Goal: Task Accomplishment & Management: Manage account settings

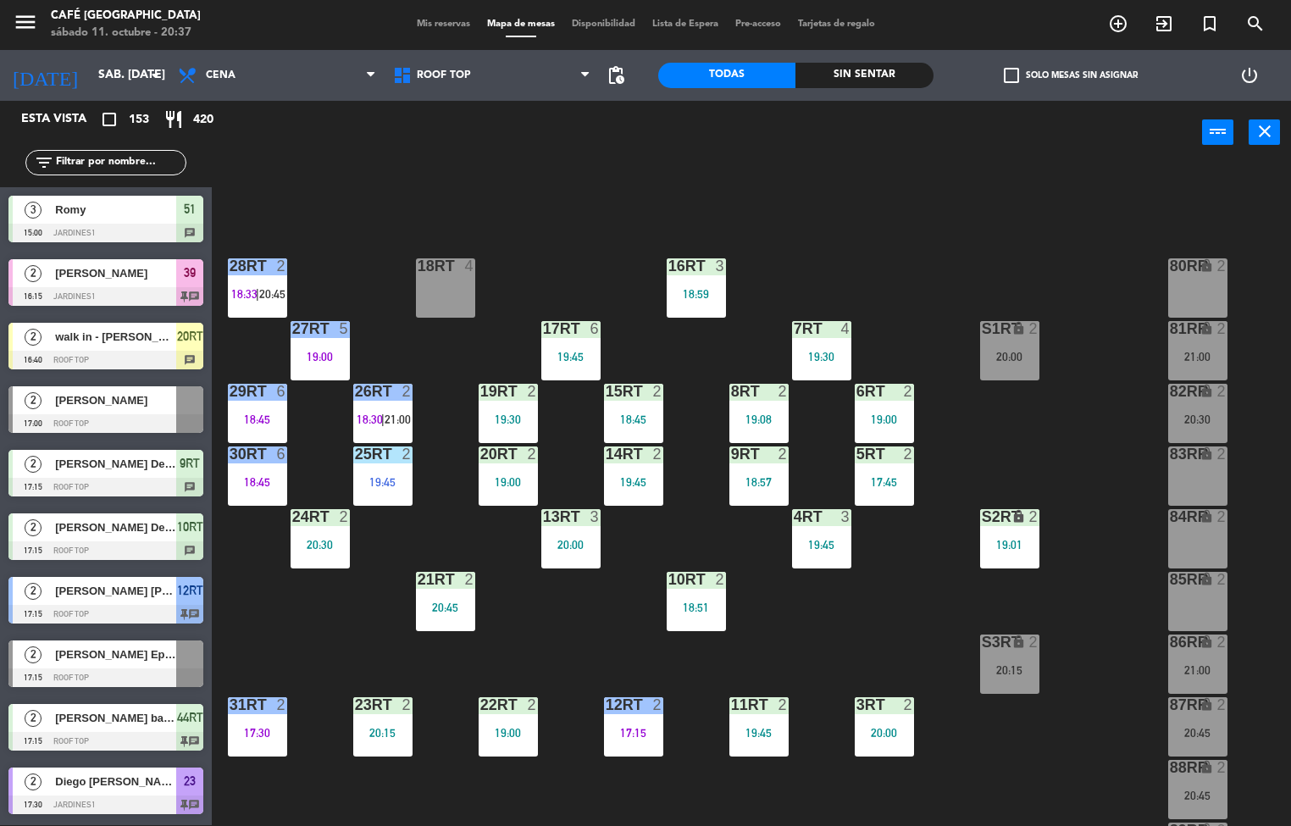
scroll to position [623, 0]
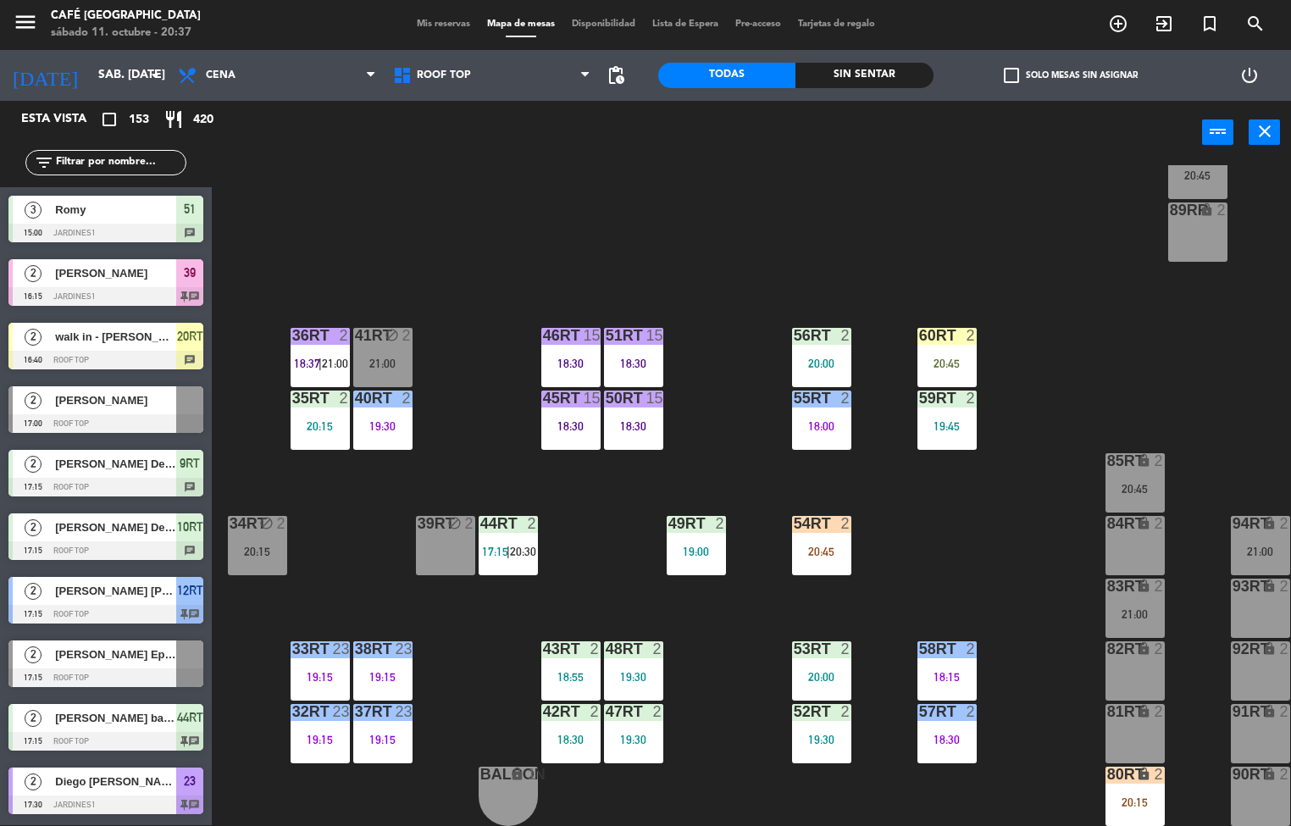
click at [822, 413] on div "55RT 2 18:00" at bounding box center [821, 419] width 59 height 59
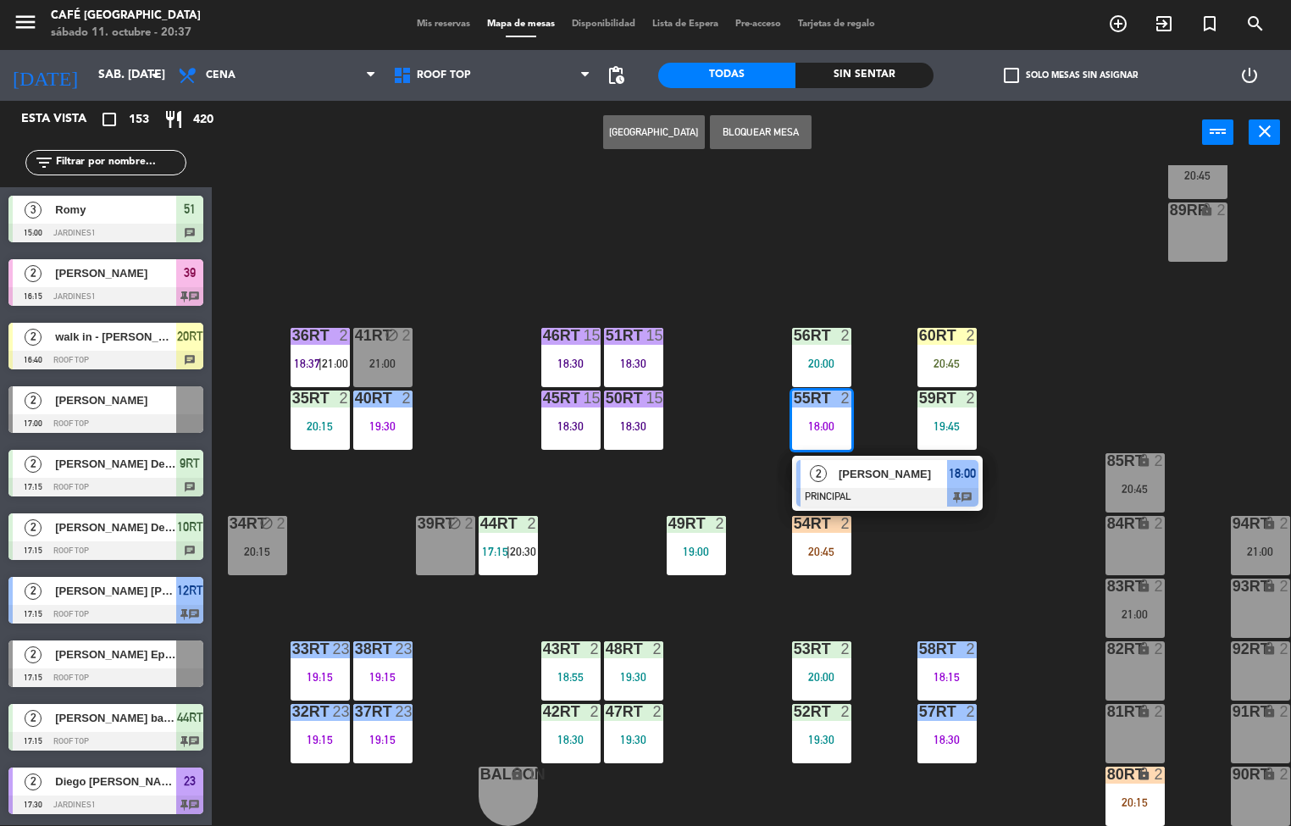
click at [822, 420] on div "18:00" at bounding box center [821, 426] width 59 height 12
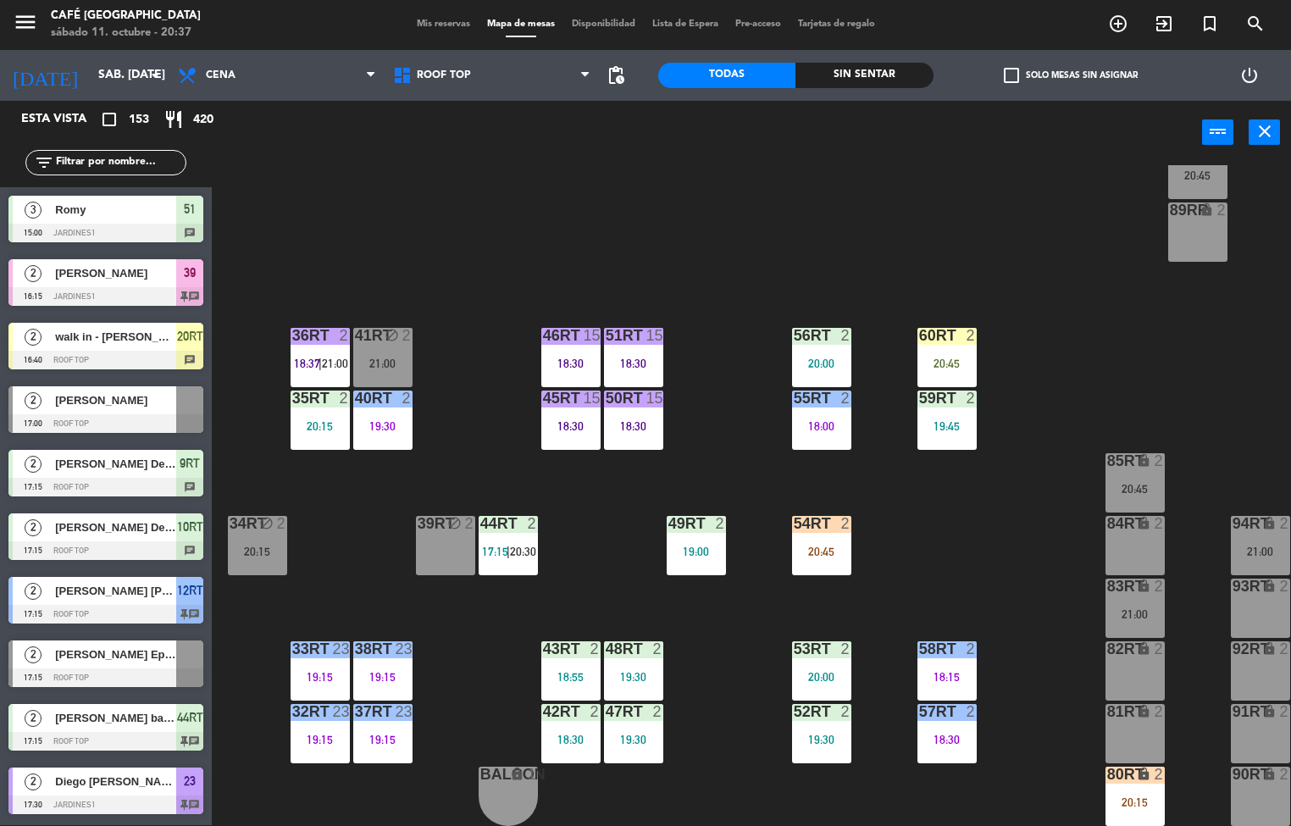
click at [887, 473] on div "18RT 4 16RT 3 18:59 28RT 2 18:33 | 20:45 80RR lock 2 27RT 5 19:00 7RT 4 19:30 S…" at bounding box center [757, 495] width 1066 height 661
click at [814, 420] on div "18:00" at bounding box center [821, 426] width 59 height 12
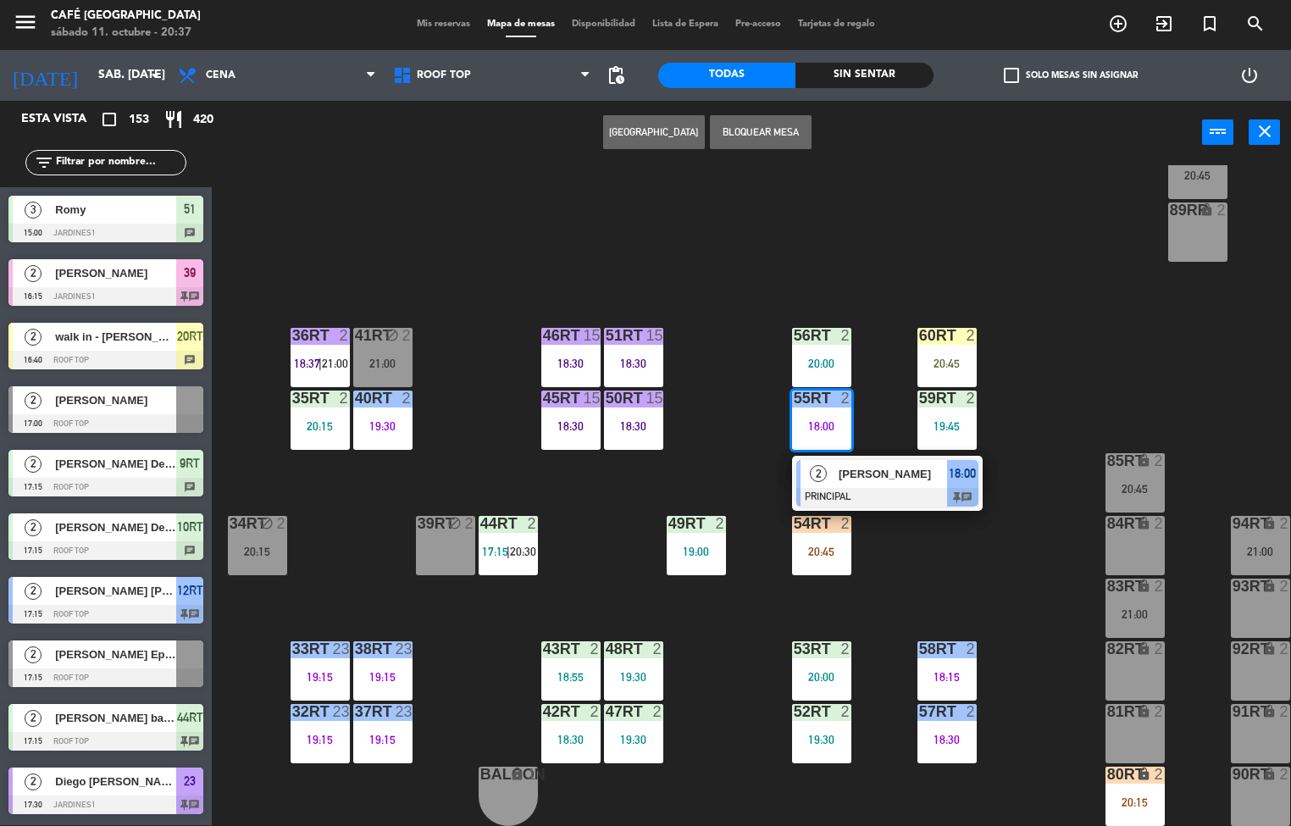
click at [884, 468] on span "[PERSON_NAME]" at bounding box center [893, 474] width 108 height 18
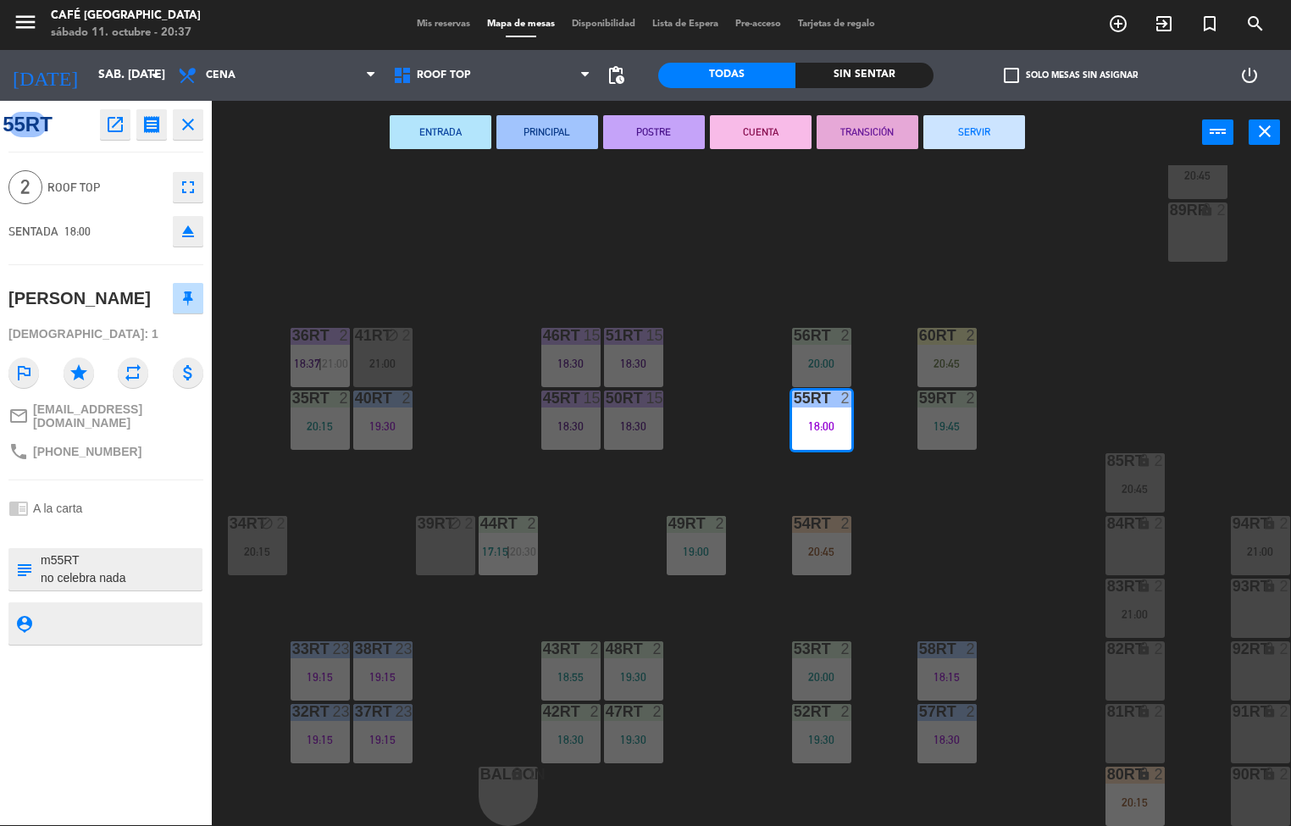
click at [870, 135] on button "TRANSICIÓN" at bounding box center [868, 132] width 102 height 34
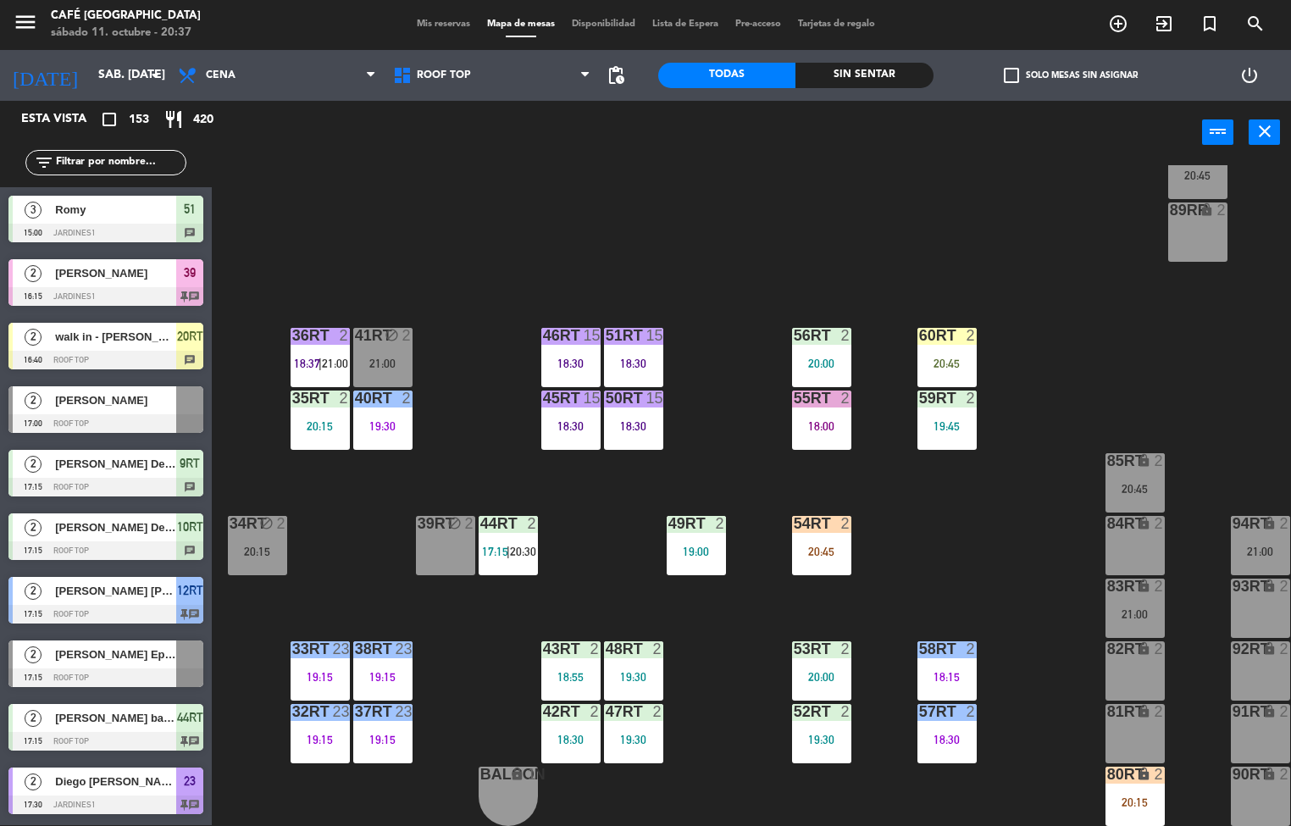
scroll to position [1, 0]
click at [988, 549] on div "18RT 4 16RT 3 18:59 28RT 2 18:33 | 20:45 80RR lock 2 27RT 5 19:00 7RT 4 19:30 S…" at bounding box center [757, 495] width 1066 height 661
click at [739, 623] on div "18RT 4 16RT 3 18:59 28RT 2 18:33 | 20:45 80RR lock 2 27RT 5 19:00 7RT 4 19:30 S…" at bounding box center [757, 495] width 1066 height 661
click at [631, 720] on div "47RT 2 19:30" at bounding box center [633, 733] width 59 height 59
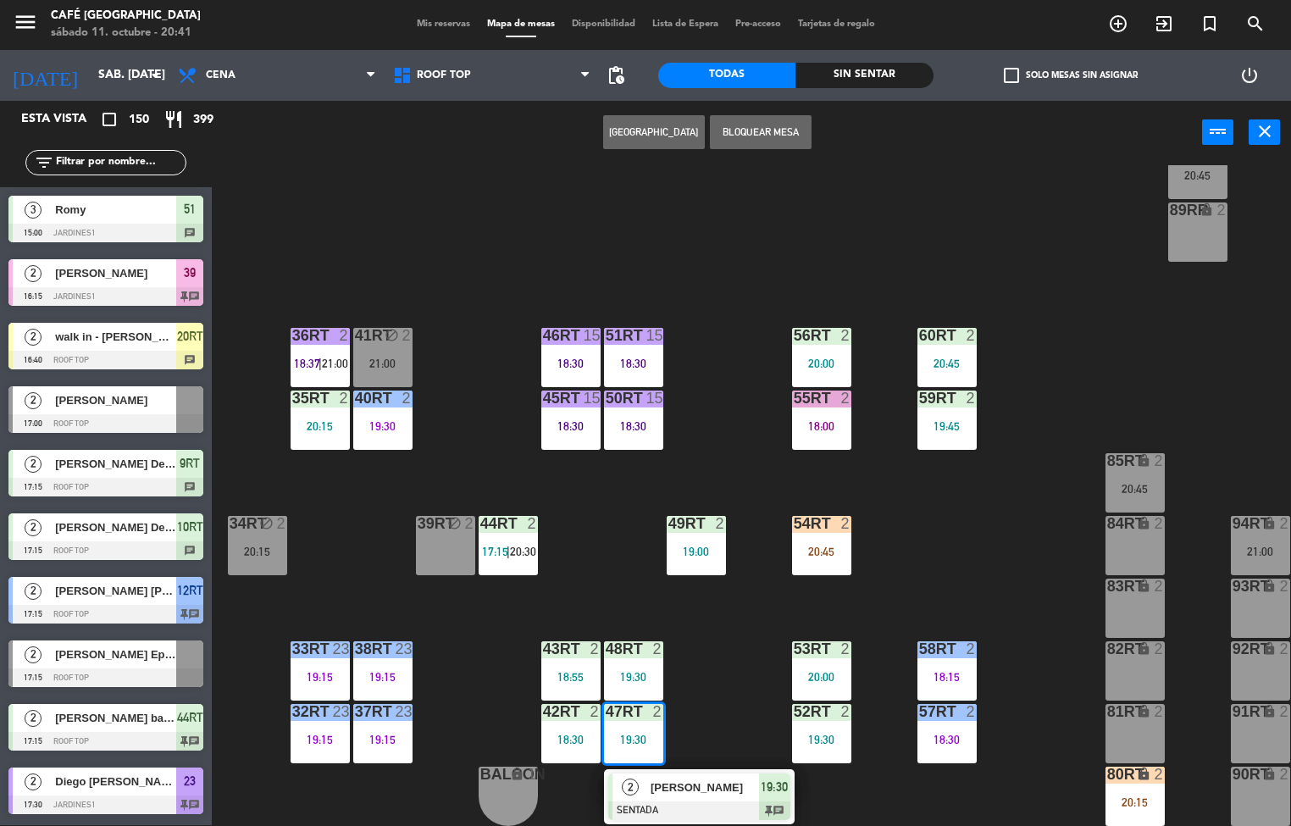
click at [742, 794] on div "[PERSON_NAME]" at bounding box center [704, 787] width 110 height 28
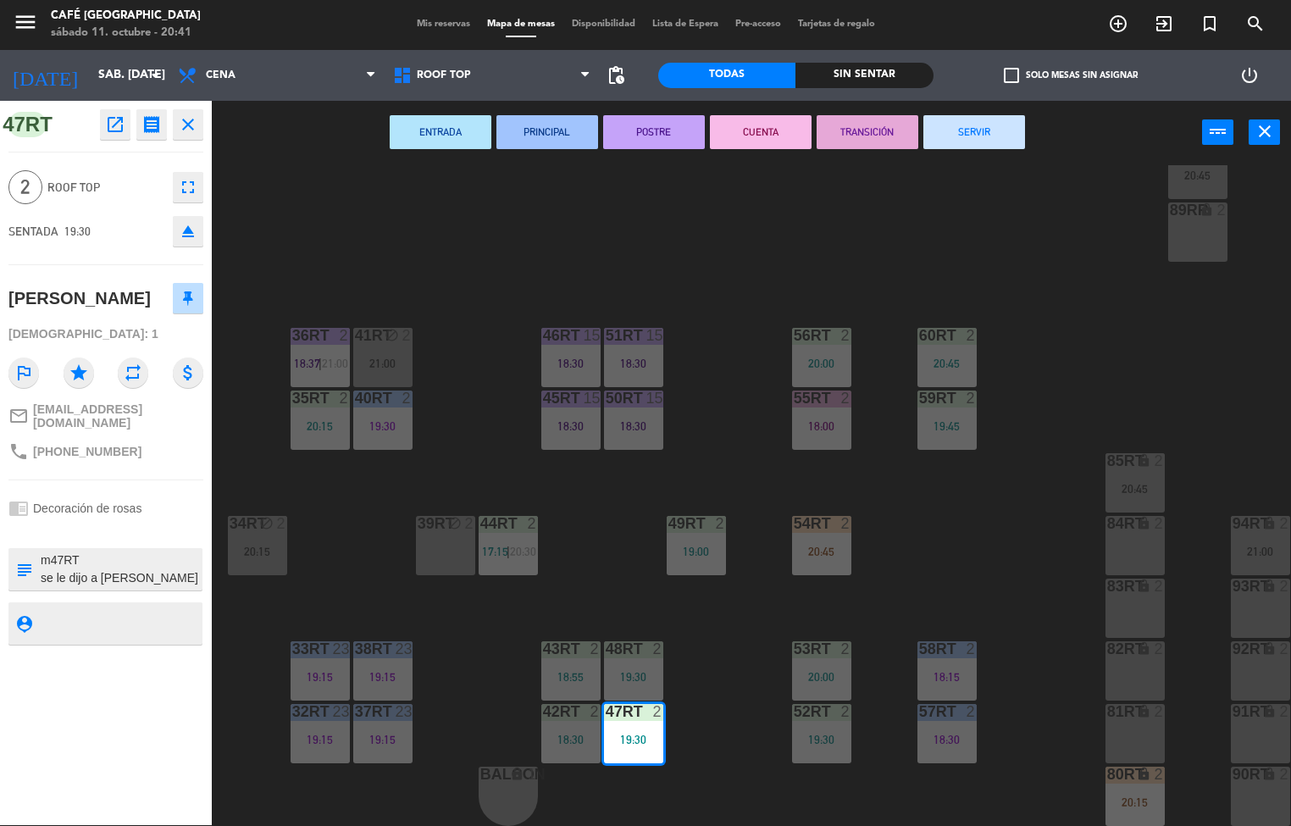
click at [117, 123] on icon "open_in_new" at bounding box center [115, 124] width 20 height 20
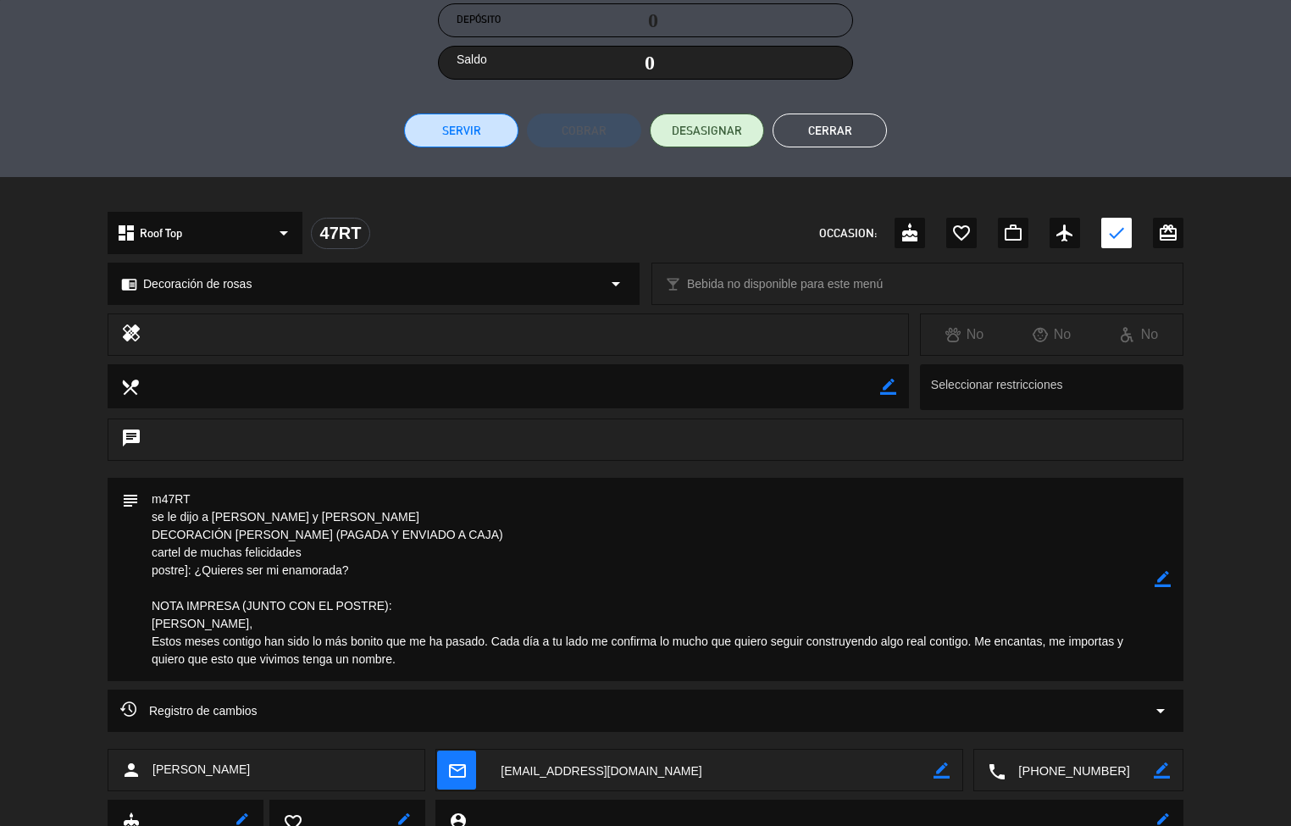
scroll to position [321, 0]
click at [846, 133] on button "Cerrar" at bounding box center [830, 132] width 114 height 34
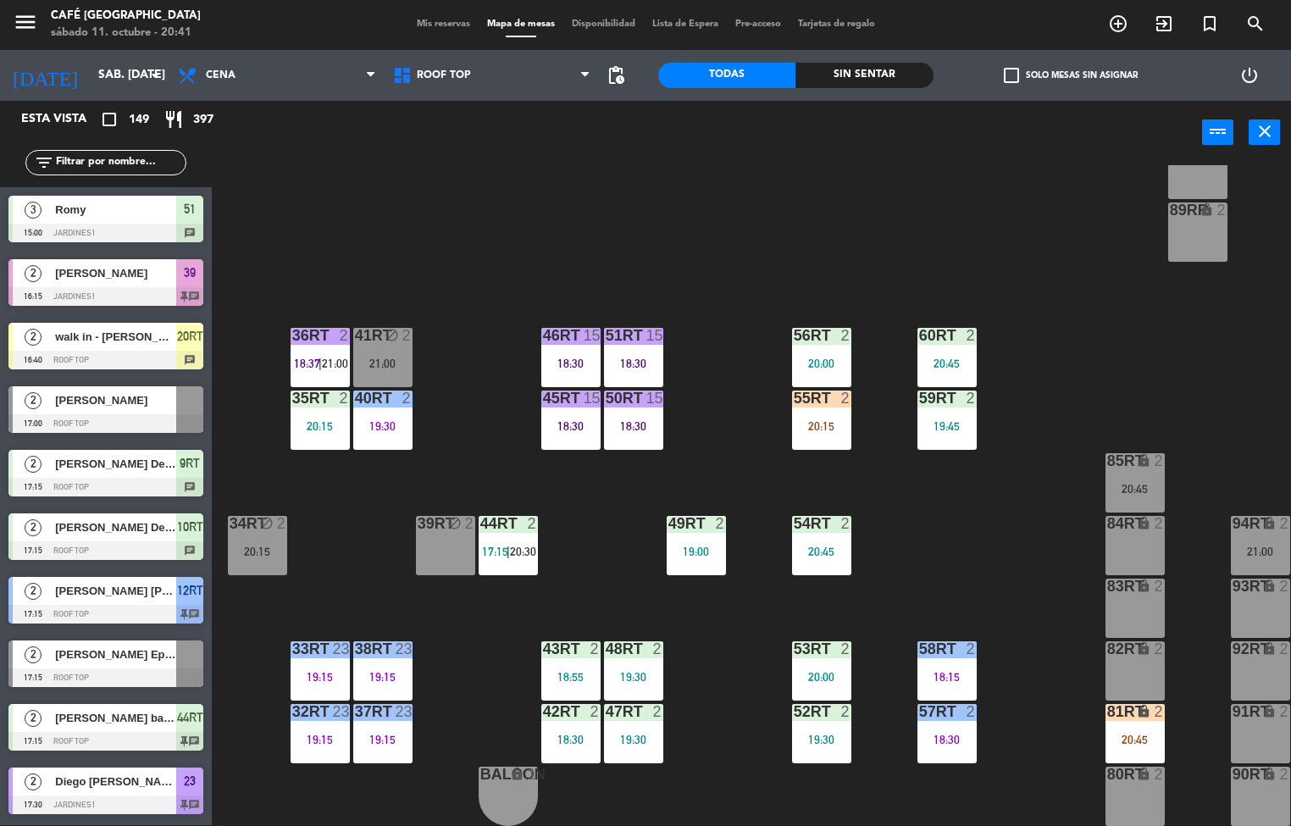
scroll to position [1, 0]
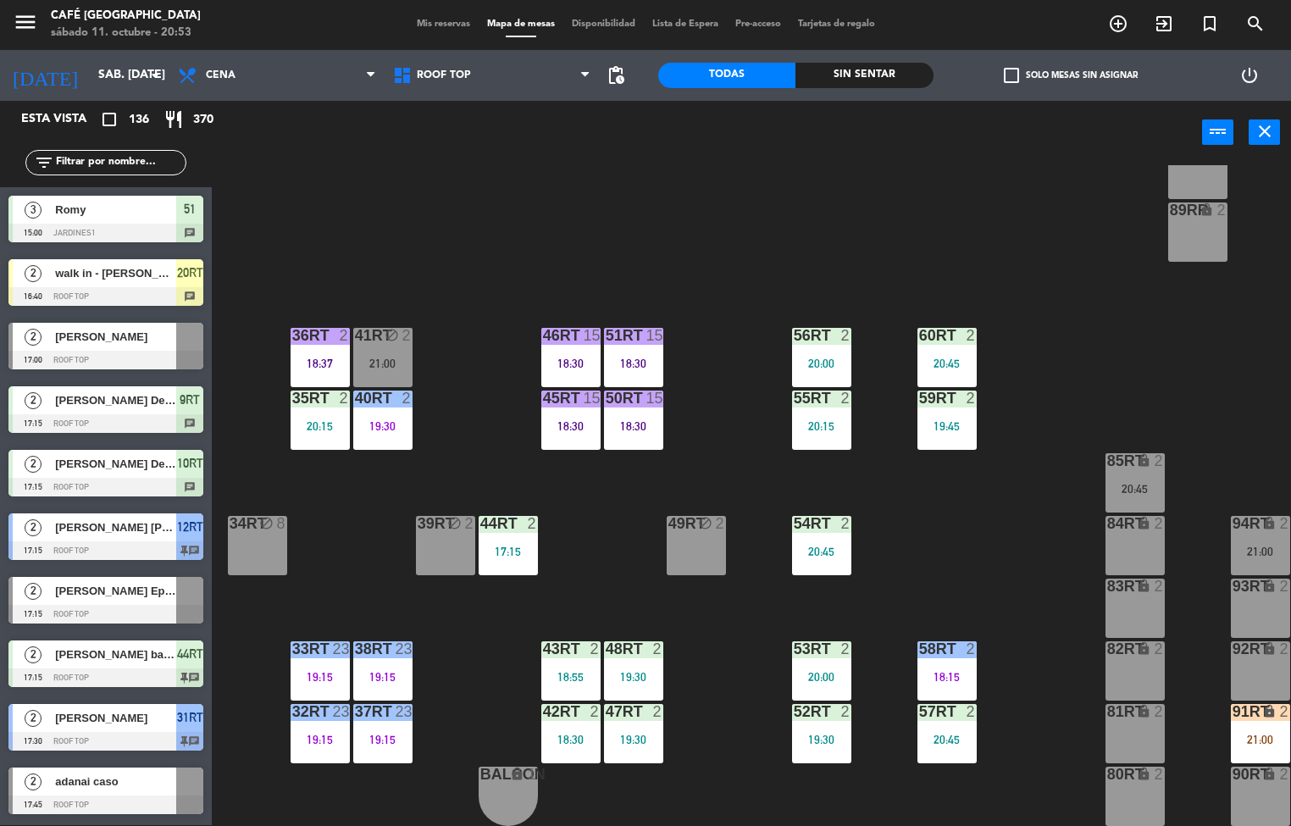
click at [931, 734] on div "20:45" at bounding box center [946, 740] width 59 height 12
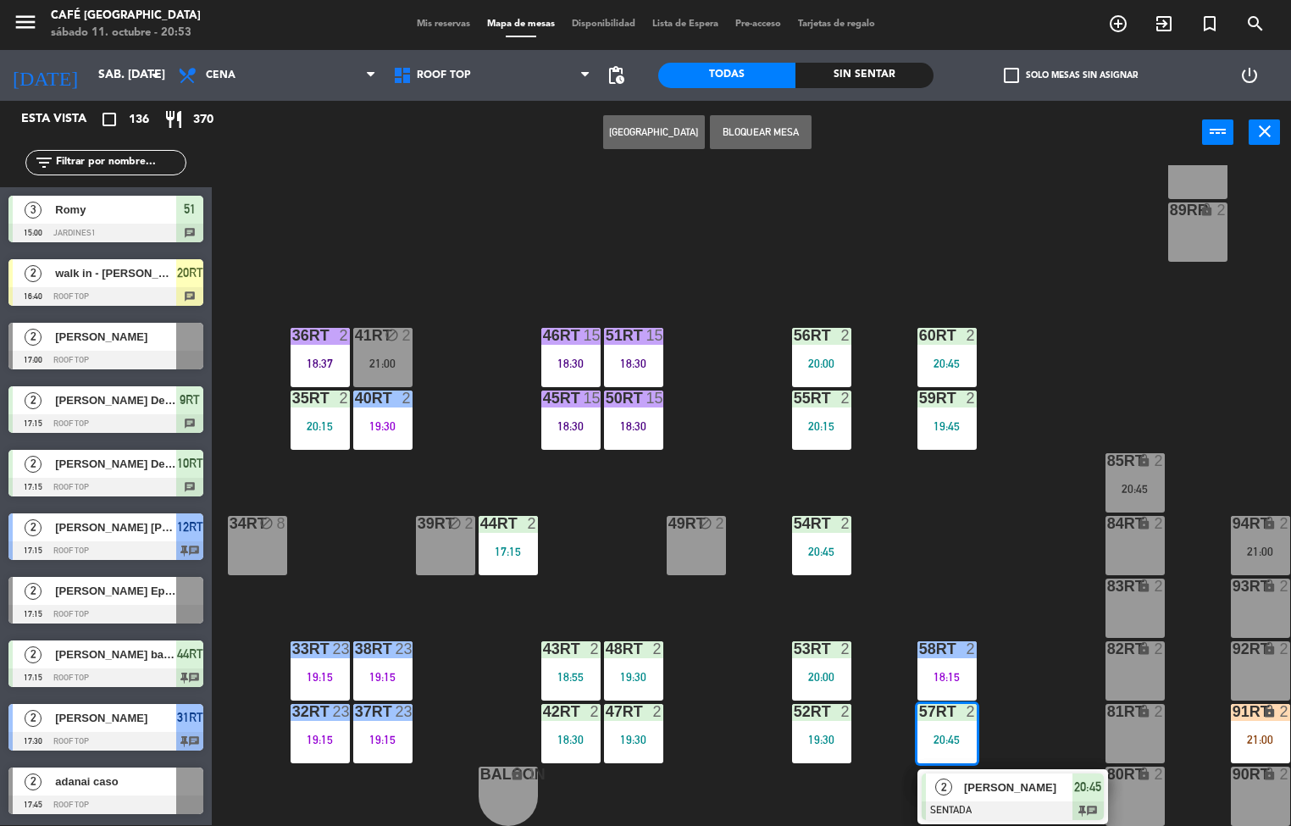
click at [954, 645] on div at bounding box center [947, 648] width 28 height 15
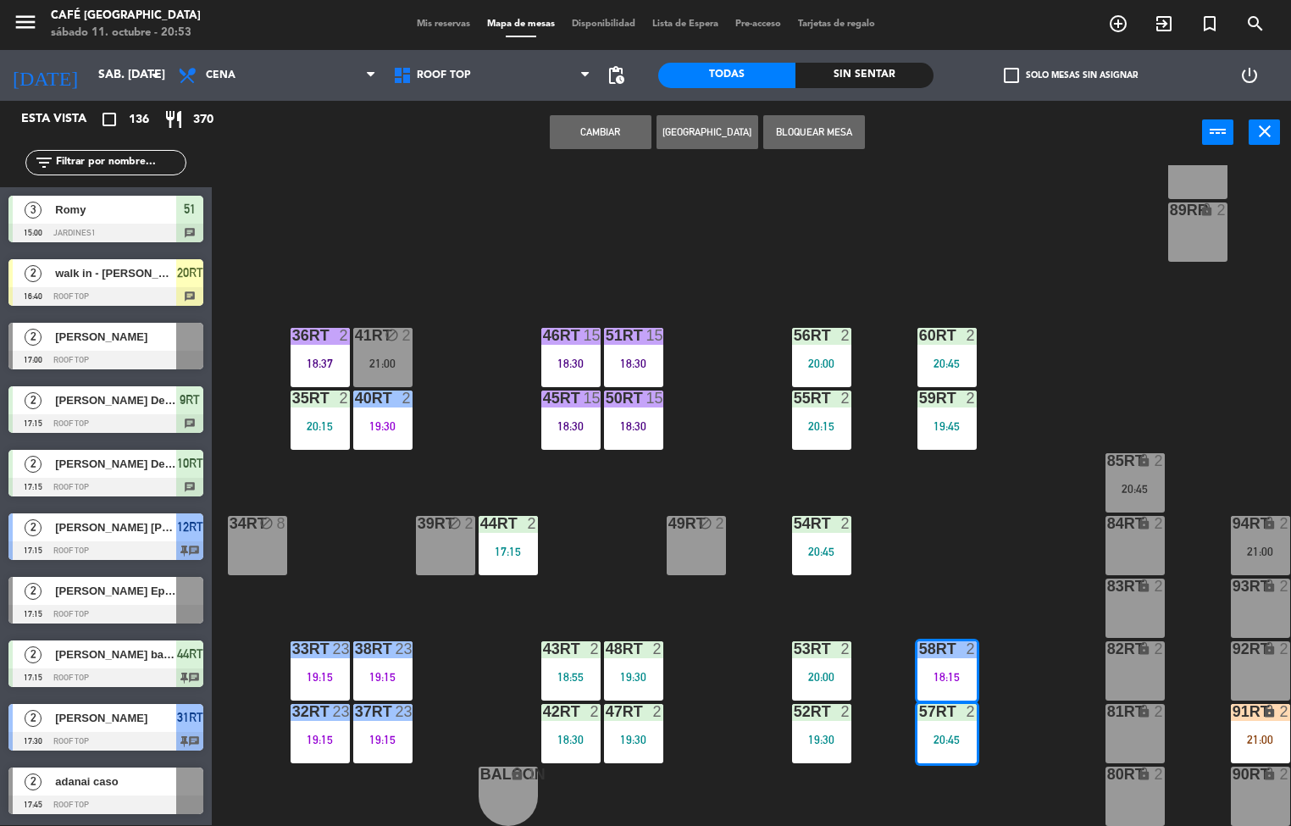
click at [1030, 691] on div "18RT 4 16RT 3 18:59 28RT 2 18:33 80RR lock 2 27RT 5 19:00 7RT 4 19:30 S1RT lock…" at bounding box center [757, 495] width 1066 height 661
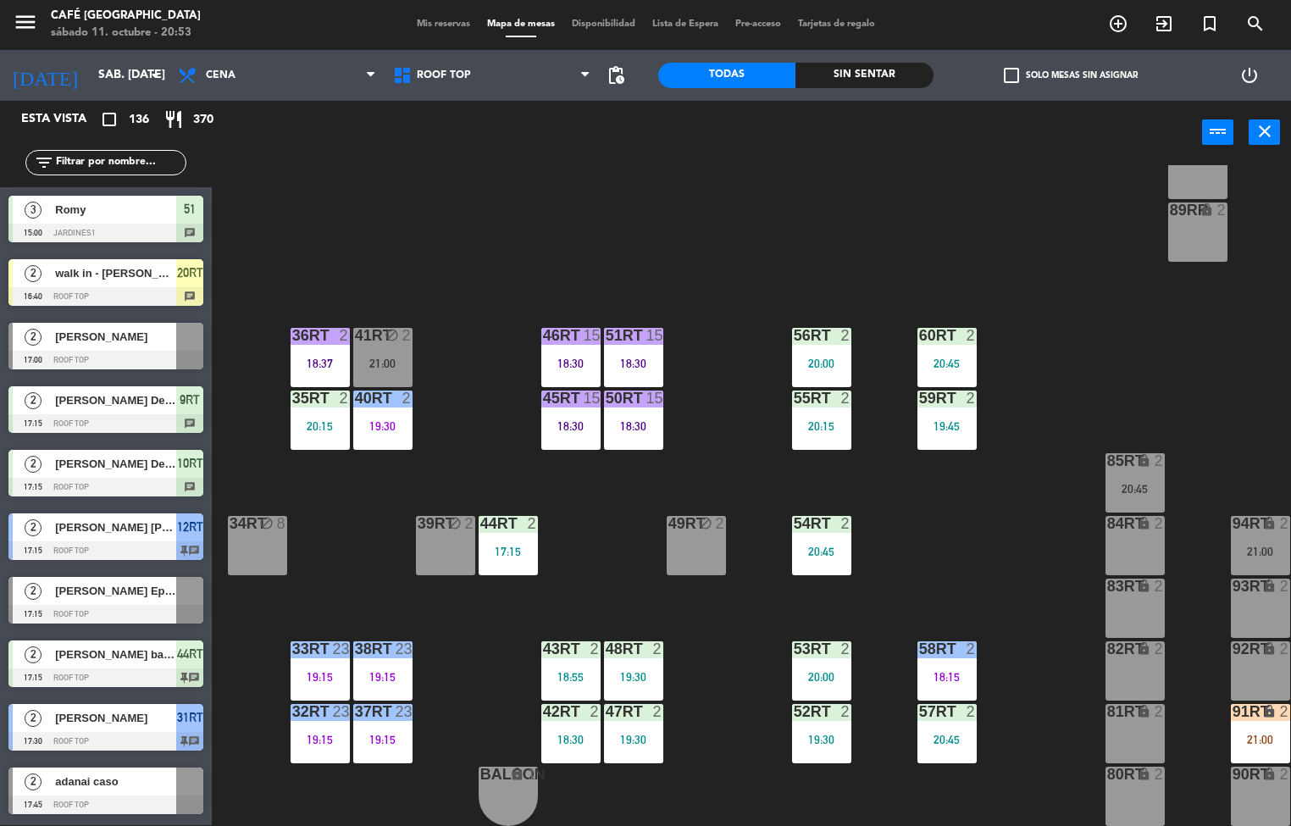
click at [949, 671] on div "18:15" at bounding box center [946, 677] width 59 height 12
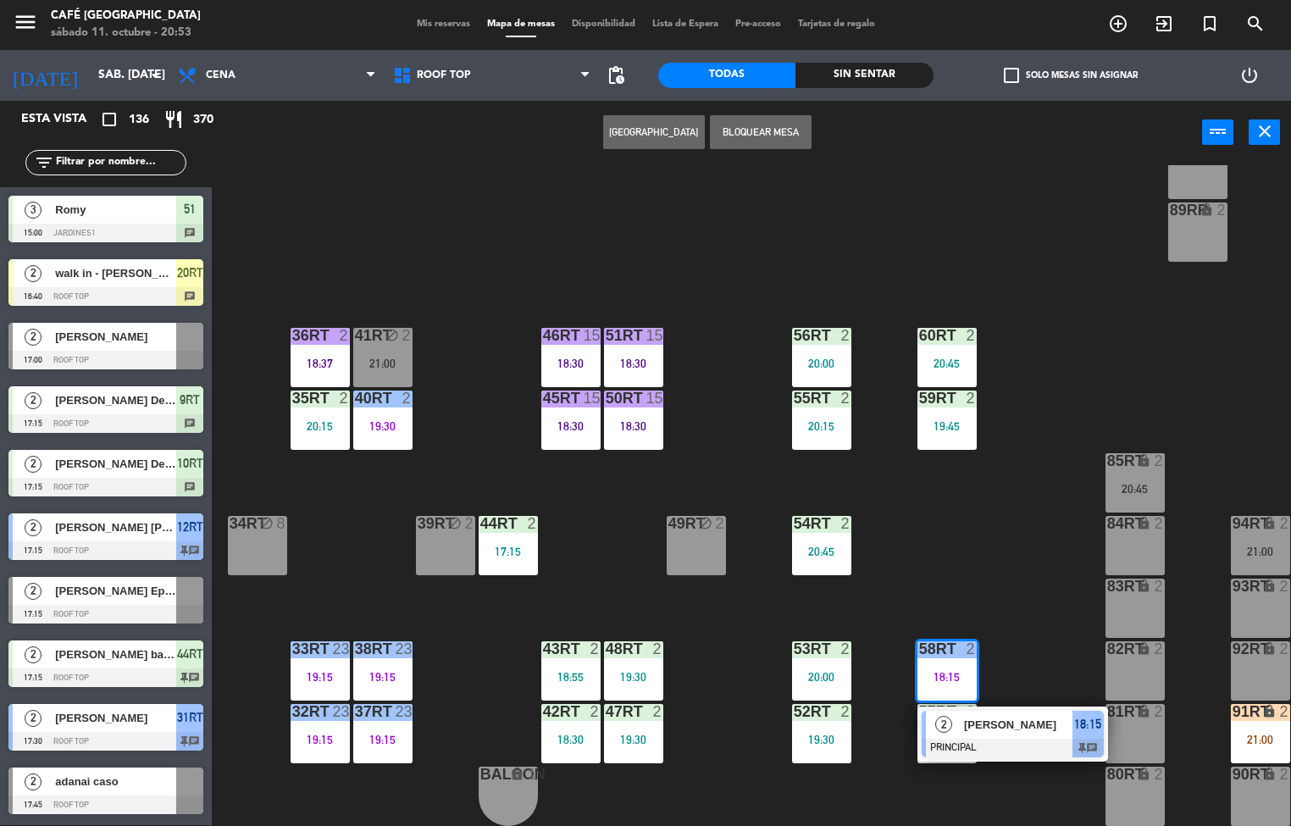
click at [1032, 725] on span "[PERSON_NAME]" at bounding box center [1018, 725] width 108 height 18
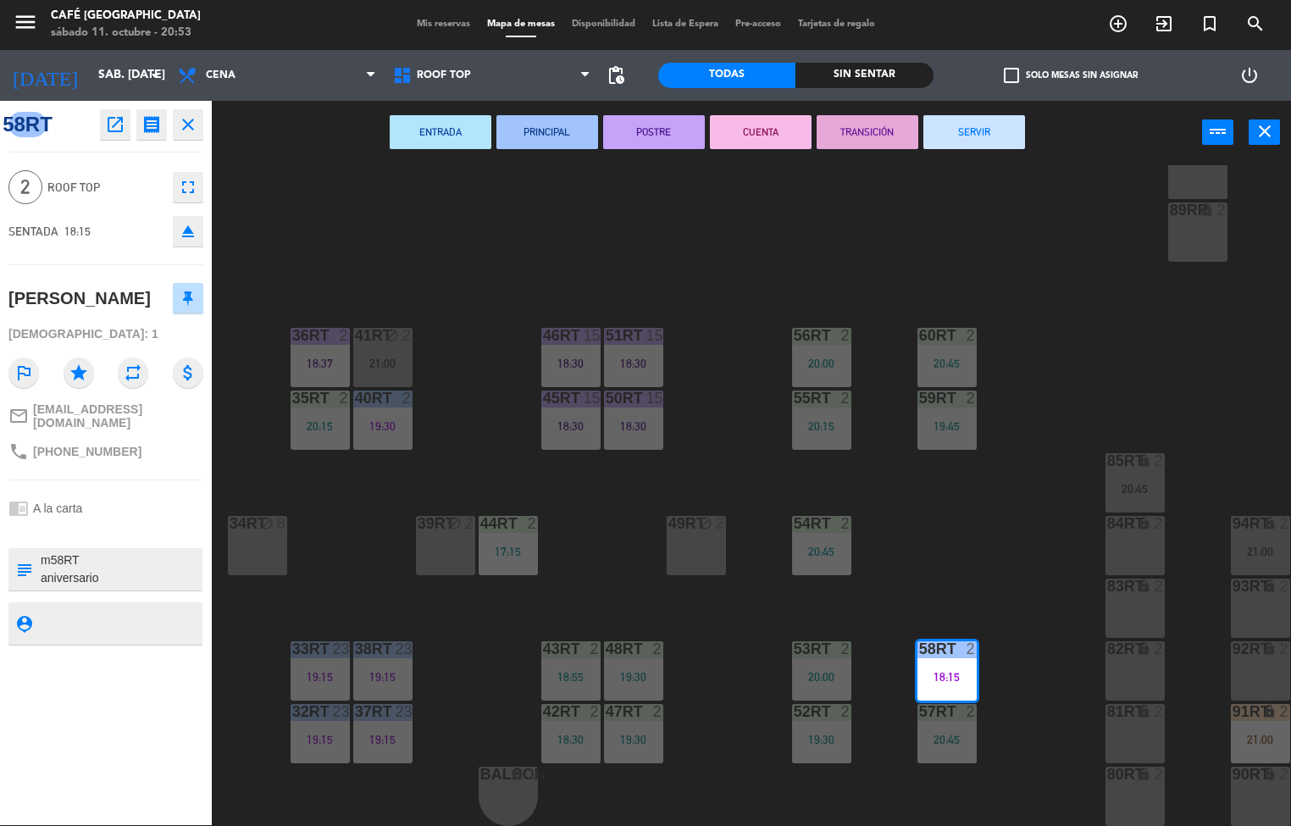
click at [867, 130] on button "TRANSICIÓN" at bounding box center [868, 132] width 102 height 34
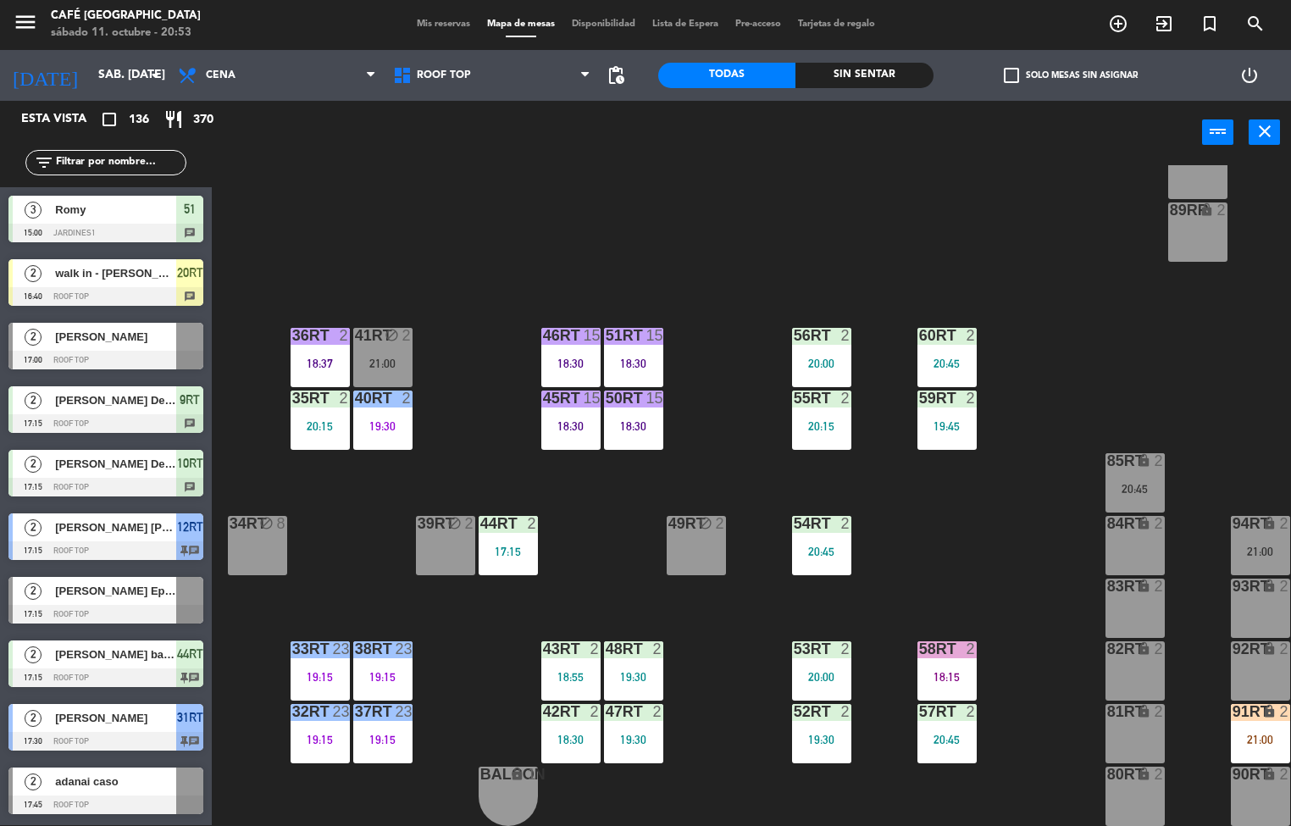
click at [636, 413] on div "50RT 15 18:30" at bounding box center [633, 419] width 59 height 59
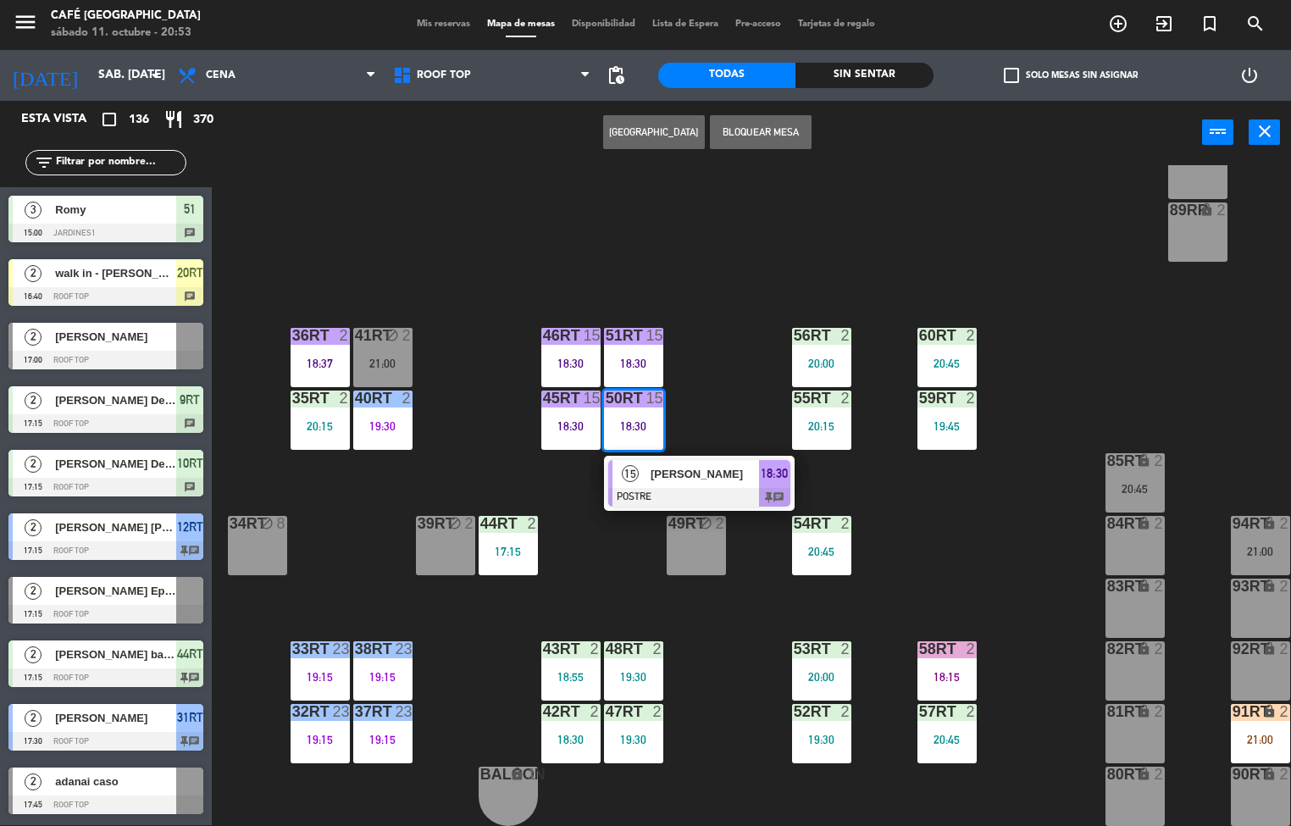
click at [720, 468] on span "[PERSON_NAME]" at bounding box center [705, 474] width 108 height 18
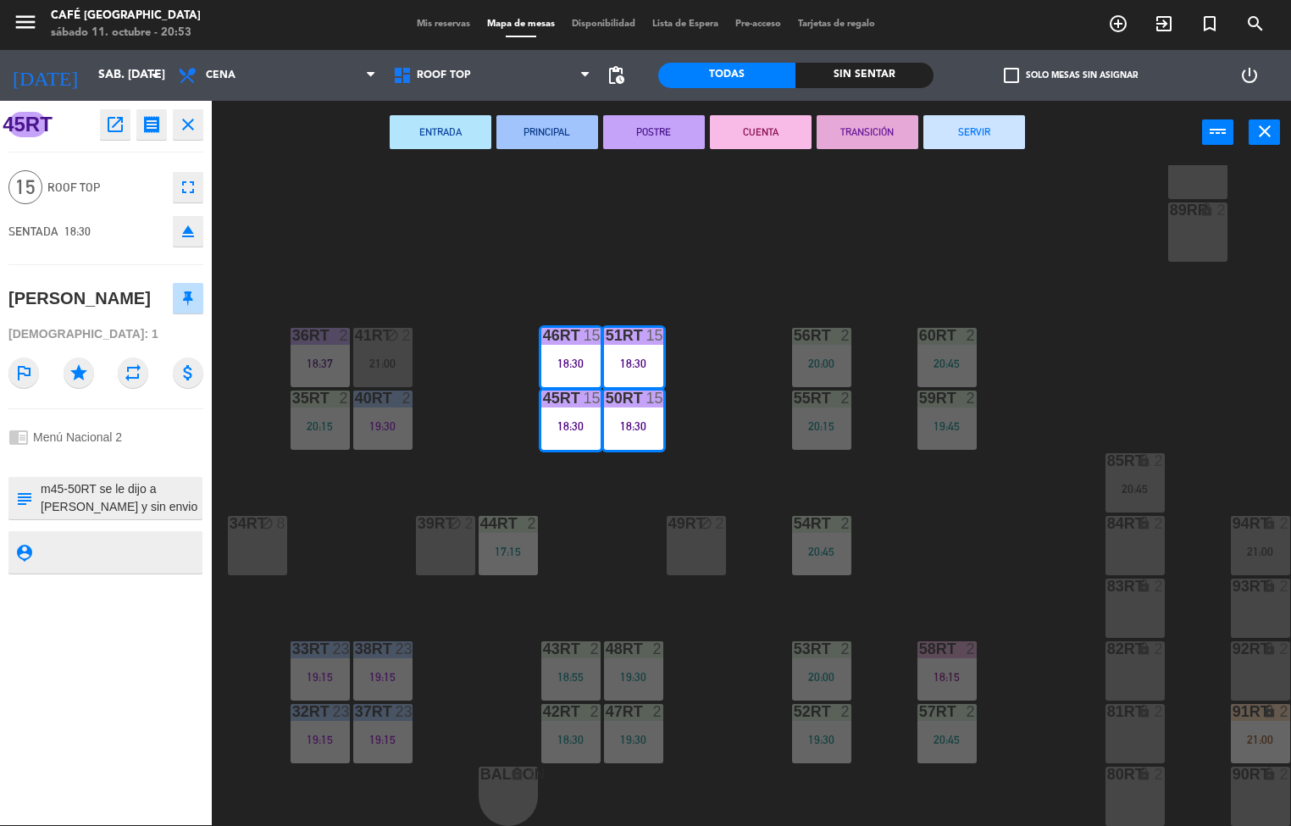
click at [874, 130] on button "TRANSICIÓN" at bounding box center [868, 132] width 102 height 34
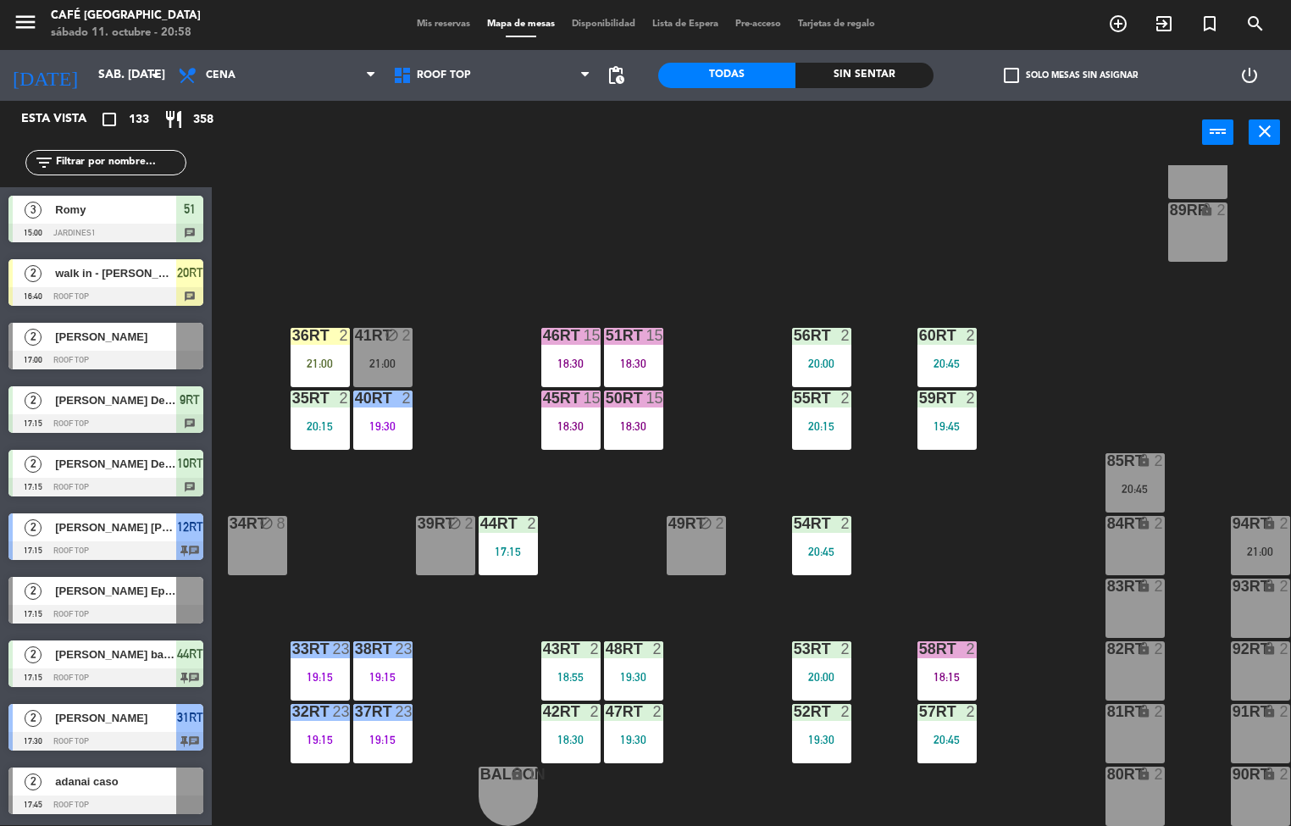
click at [483, 659] on div "18RT 4 16RT 3 18:59 28RT 2 18:33 80RR lock 2 27RT 5 19:00 7RT 4 19:30 S1RT lock…" at bounding box center [757, 495] width 1066 height 661
click at [819, 725] on div "52RT 2 19:30" at bounding box center [821, 733] width 59 height 59
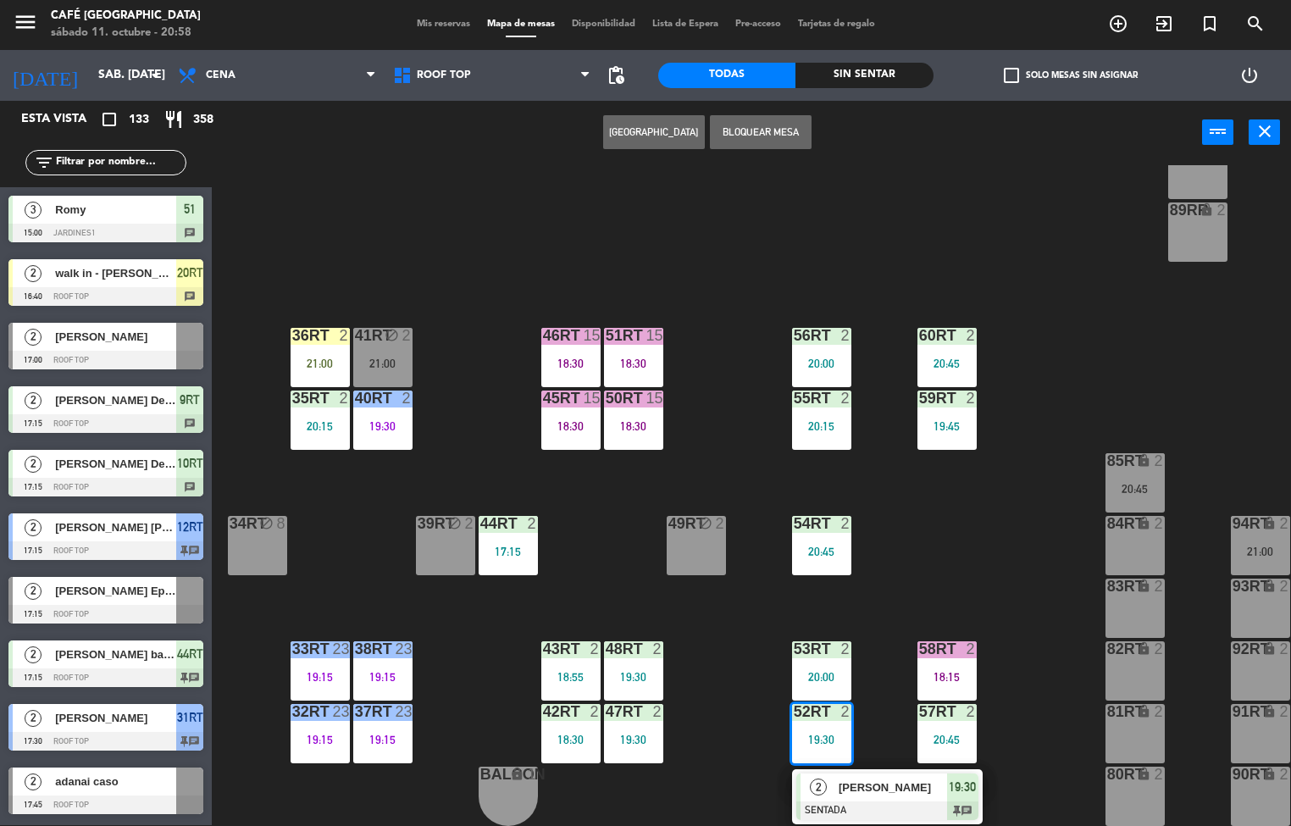
click at [913, 778] on span "[PERSON_NAME]" at bounding box center [893, 787] width 108 height 18
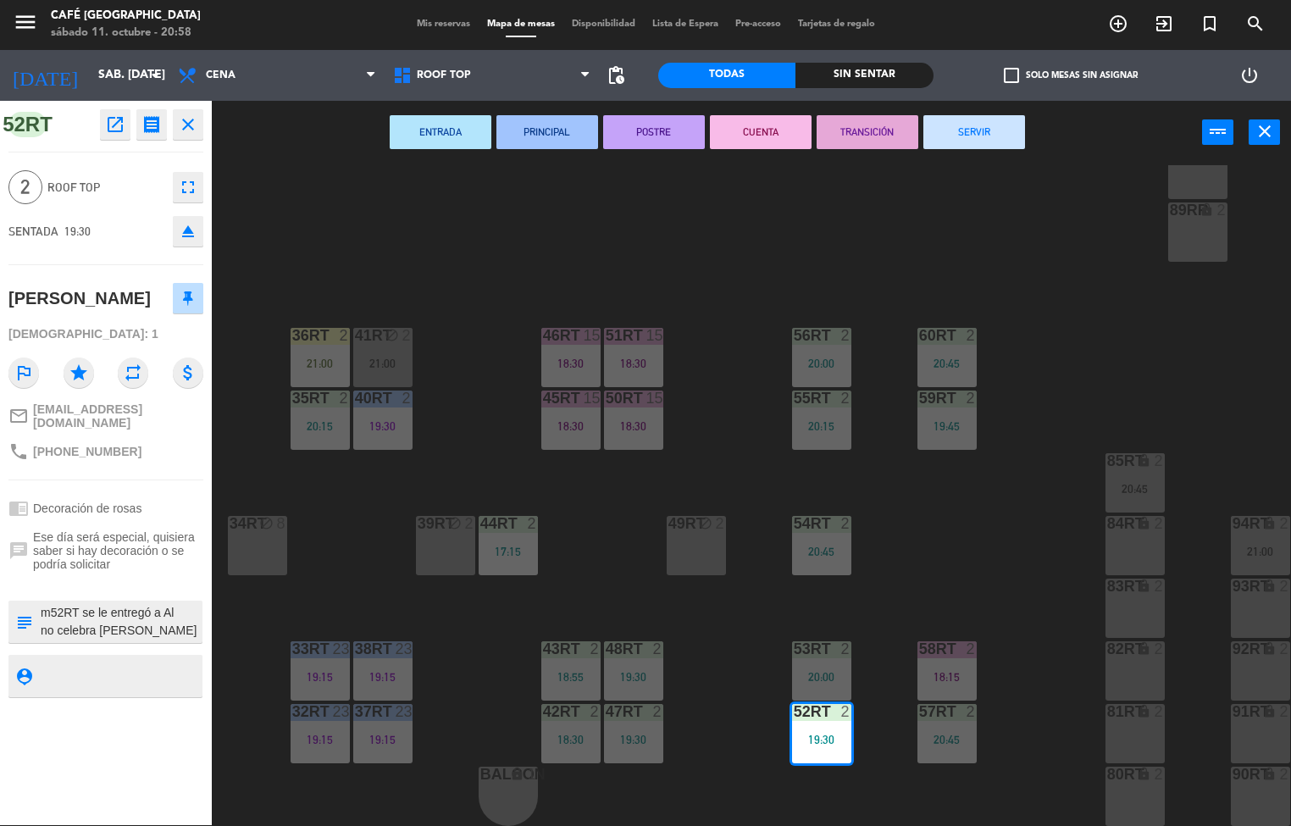
click at [122, 115] on icon "open_in_new" at bounding box center [115, 124] width 20 height 20
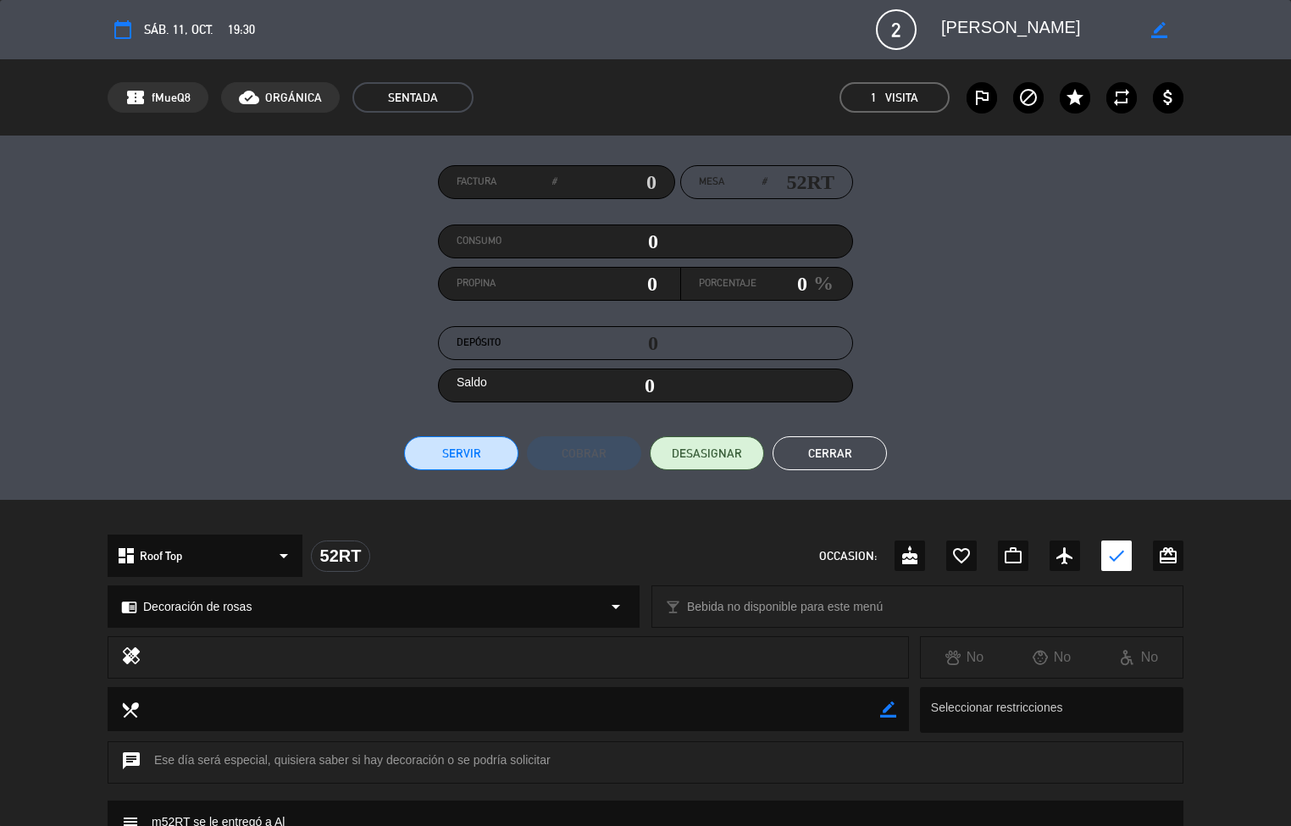
click at [847, 458] on button "Cerrar" at bounding box center [830, 453] width 114 height 34
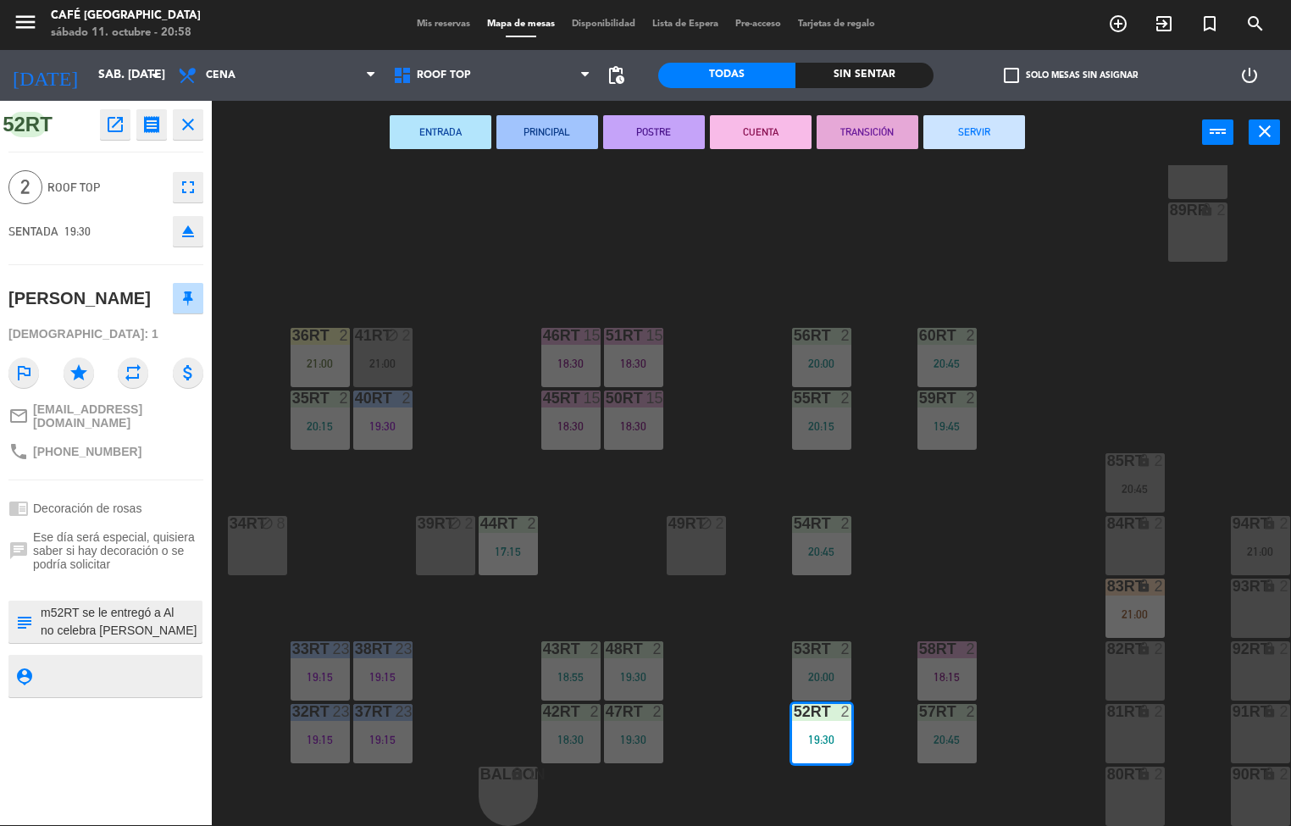
click at [966, 503] on div "18RT 4 16RT 3 18:59 28RT 2 18:33 80RR lock 2 27RT 5 19:00 7RT 4 19:30 S1RT lock…" at bounding box center [757, 495] width 1066 height 661
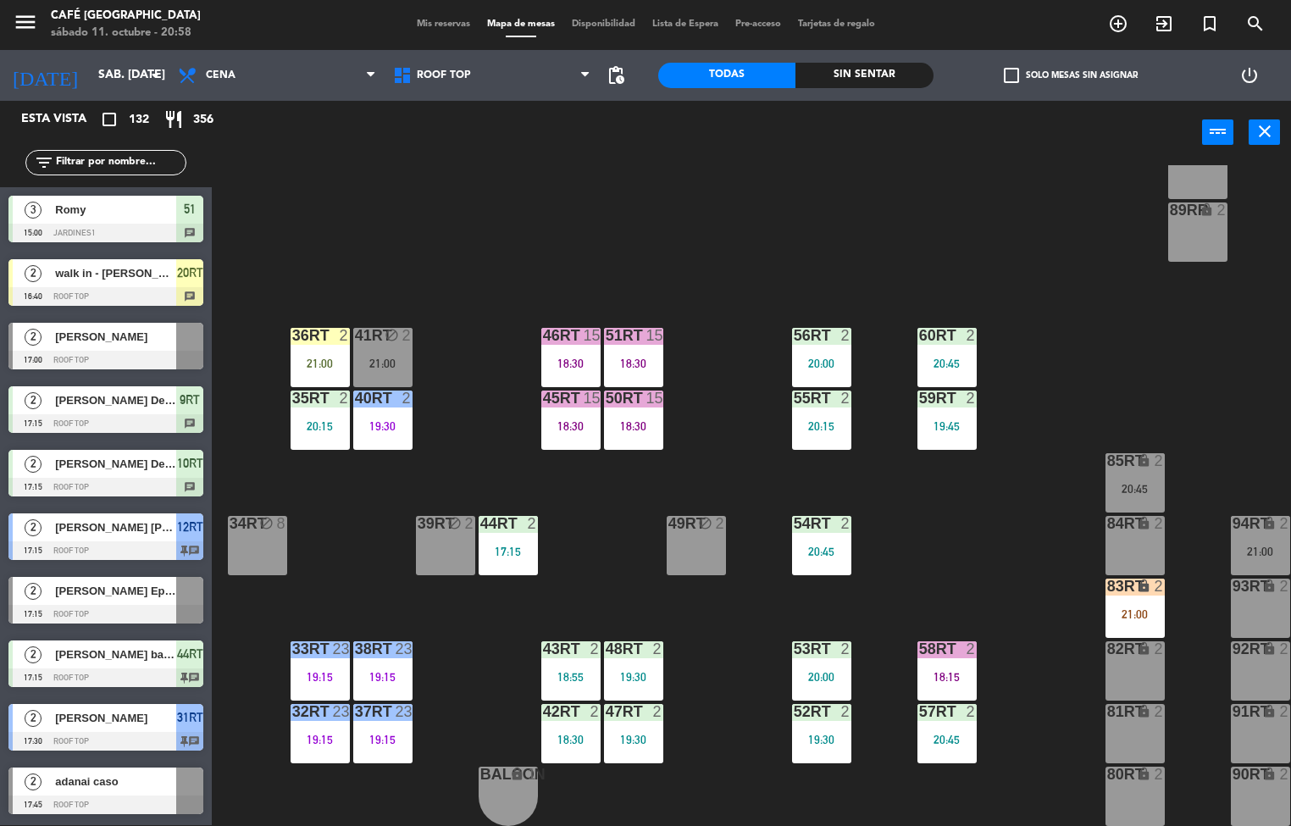
click at [633, 724] on div "47RT 2 19:30" at bounding box center [633, 733] width 59 height 59
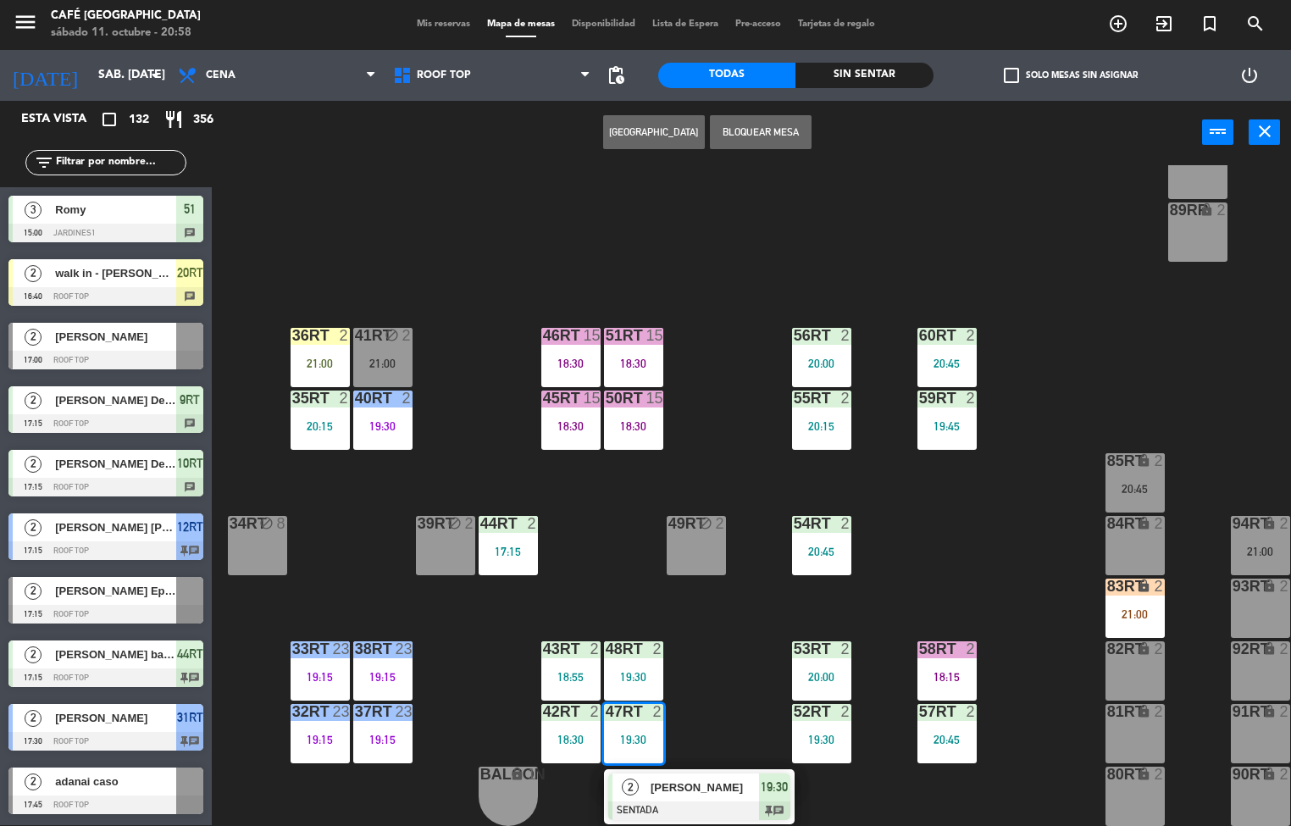
click at [742, 778] on span "[PERSON_NAME]" at bounding box center [705, 787] width 108 height 18
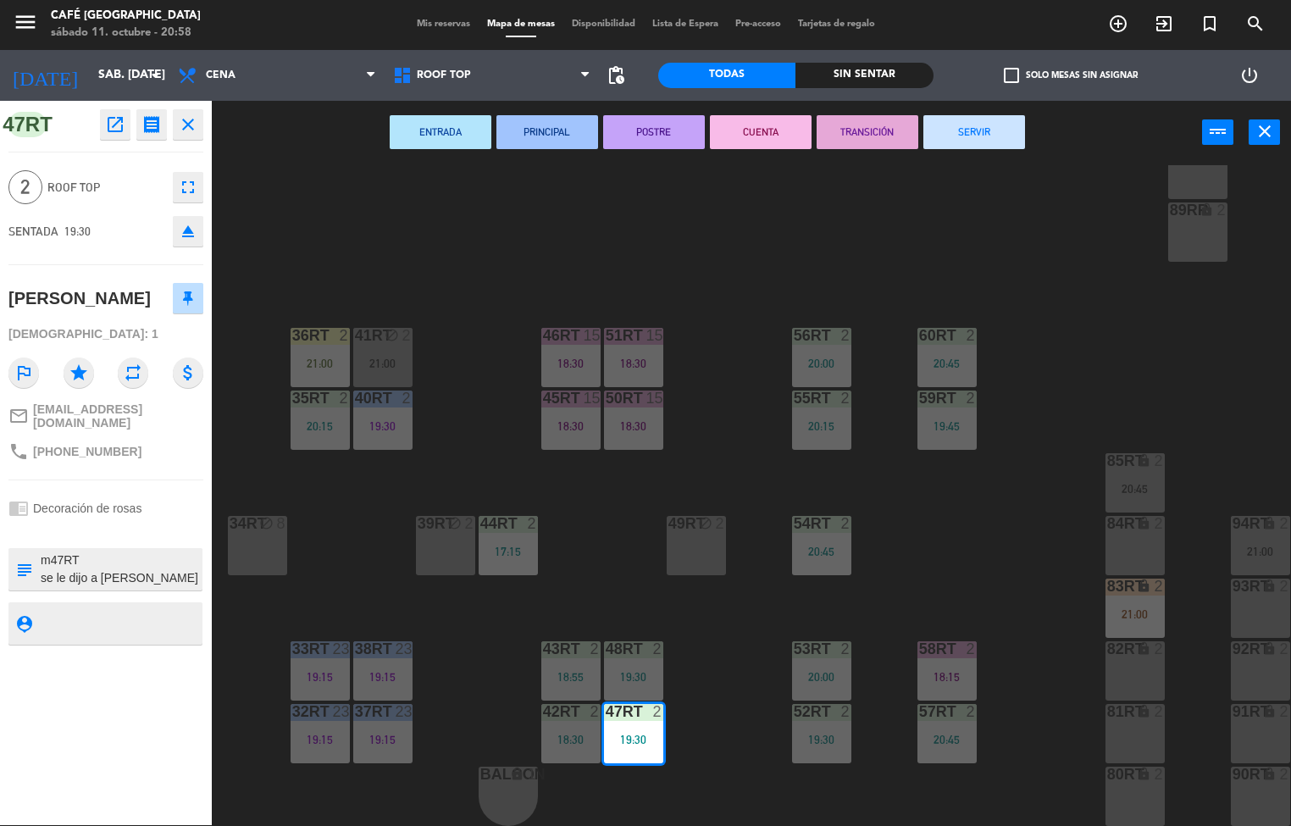
click at [122, 123] on icon "open_in_new" at bounding box center [115, 124] width 20 height 20
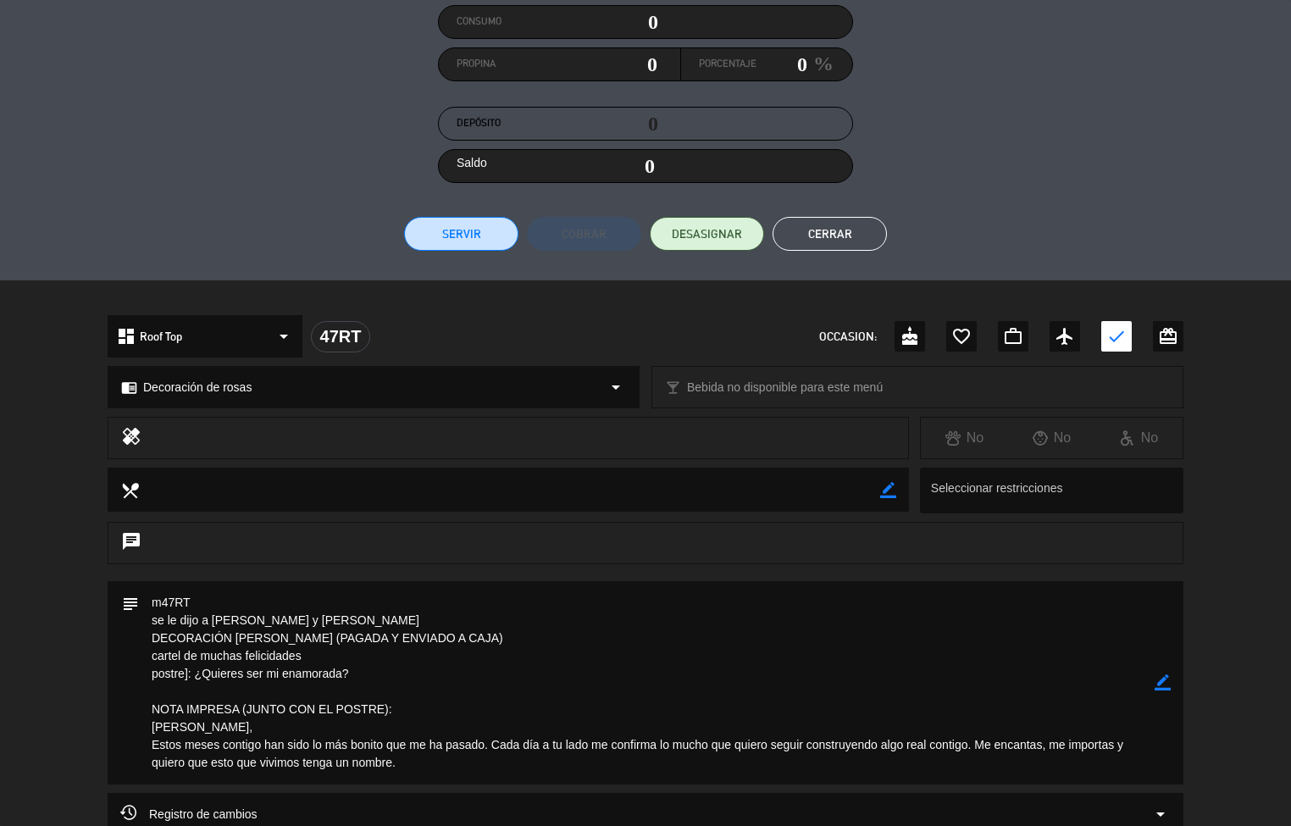
scroll to position [217, 0]
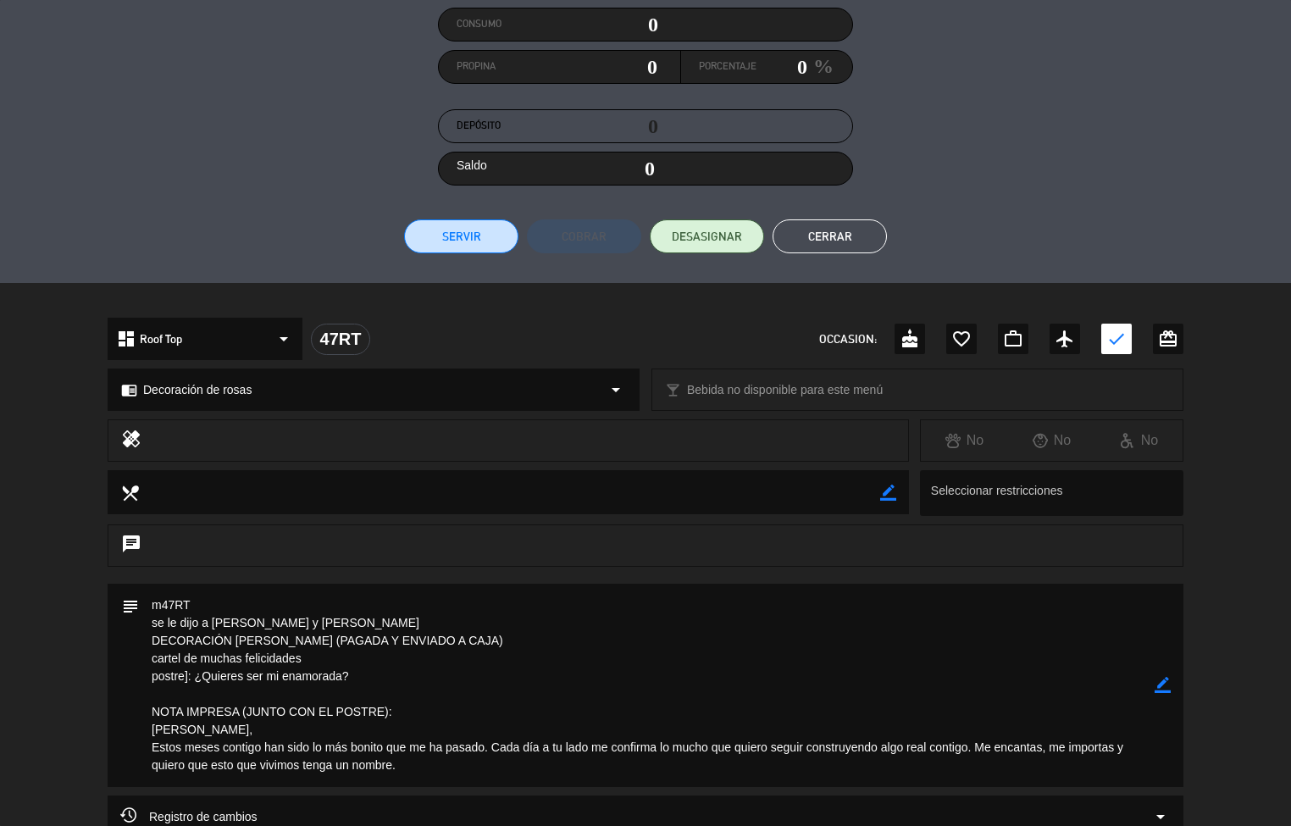
click at [865, 226] on button "Cerrar" at bounding box center [830, 236] width 114 height 34
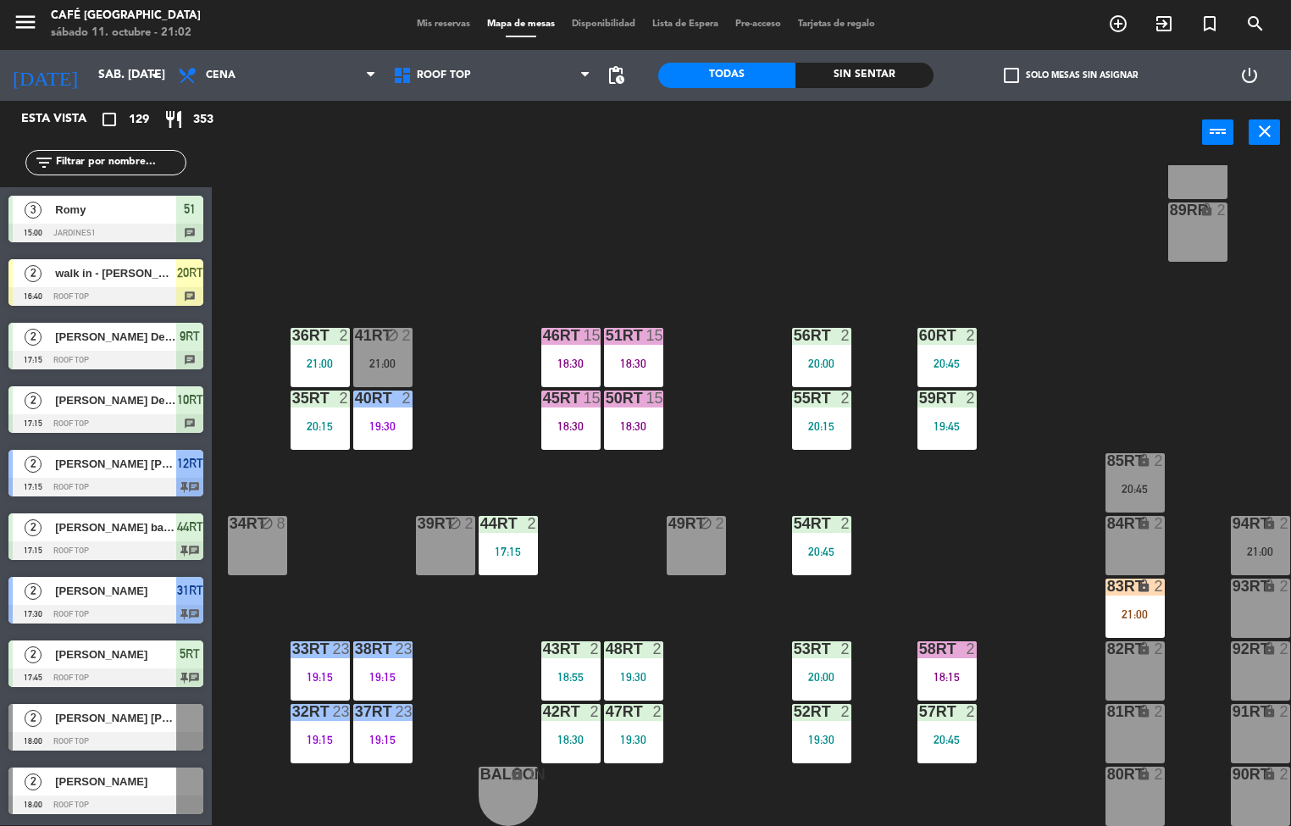
scroll to position [1, 0]
